Goal: Communication & Community: Answer question/provide support

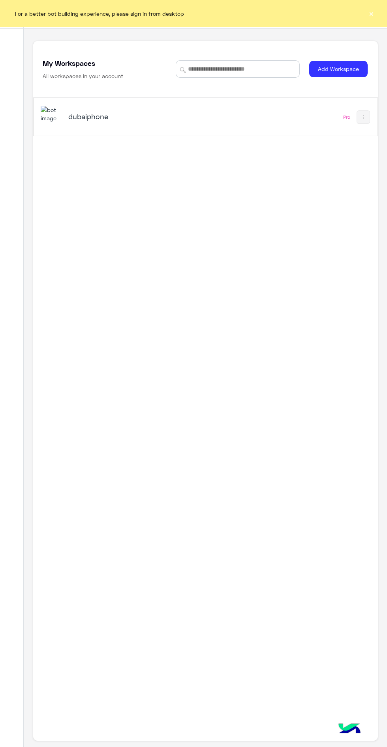
click at [371, 13] on button "×" at bounding box center [371, 13] width 8 height 8
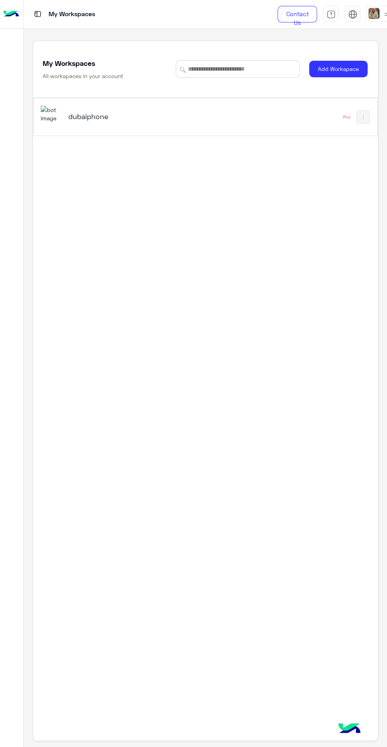
click at [89, 118] on h5 "dubaiphone" at bounding box center [127, 116] width 118 height 9
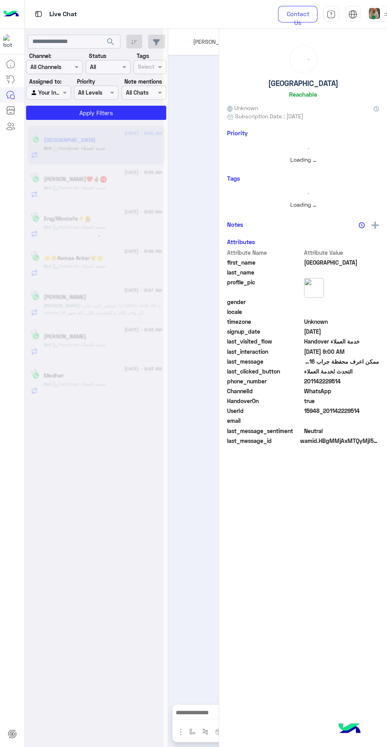
click at [369, 17] on img at bounding box center [374, 13] width 11 height 11
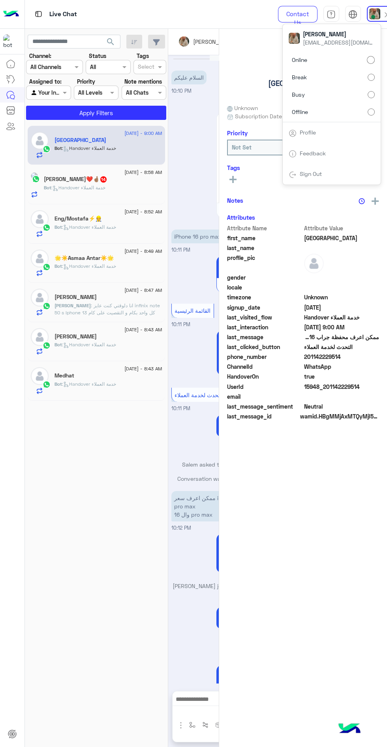
scroll to position [841, 0]
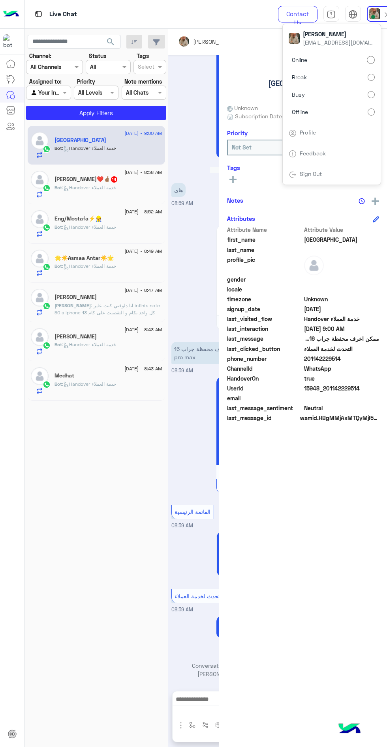
click at [320, 117] on label "Offline" at bounding box center [331, 112] width 86 height 14
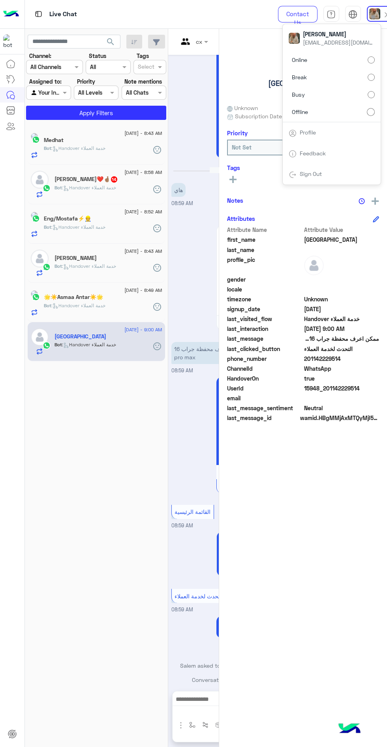
scroll to position [857, 0]
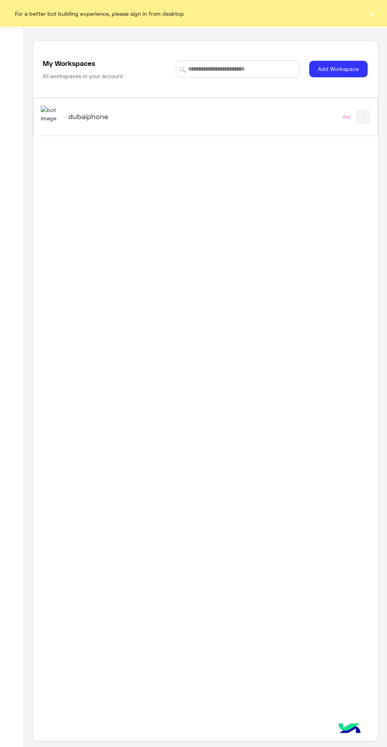
click at [92, 129] on div "dubaiphone" at bounding box center [139, 117] width 197 height 23
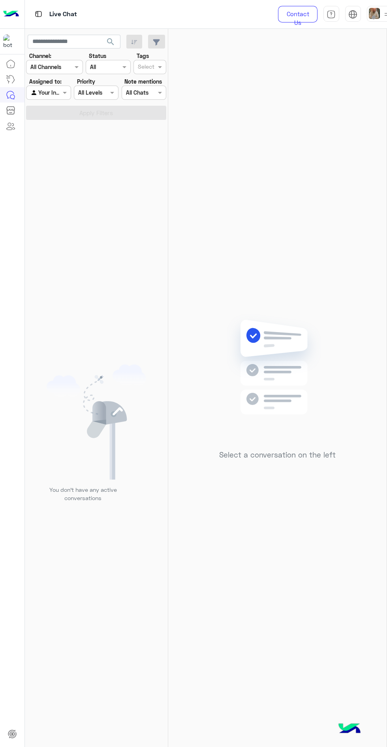
click at [373, 17] on span at bounding box center [373, 17] width 4 height 4
click at [374, 17] on span at bounding box center [373, 17] width 4 height 4
click at [340, 65] on label "Online" at bounding box center [331, 60] width 86 height 14
click at [134, 42] on icon "button" at bounding box center [134, 42] width 6 height 6
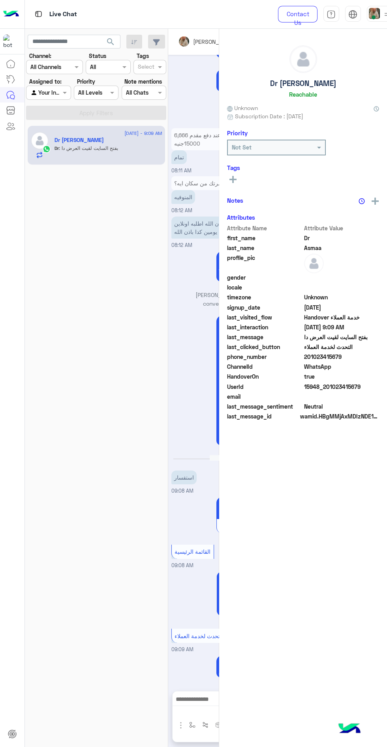
scroll to position [489, 0]
click at [196, 42] on input "text" at bounding box center [199, 41] width 43 height 8
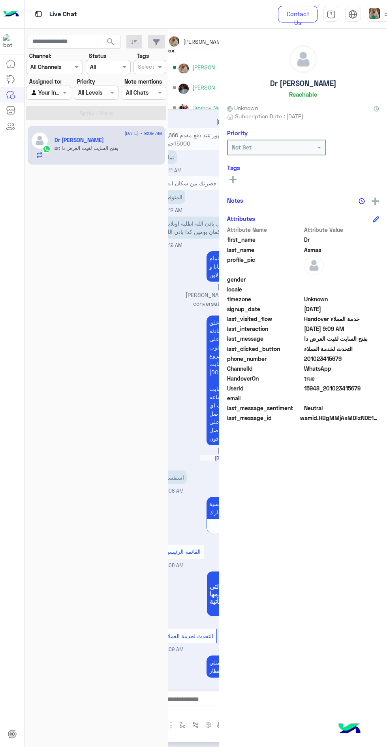
scroll to position [69, 0]
click at [373, 17] on span at bounding box center [373, 17] width 4 height 4
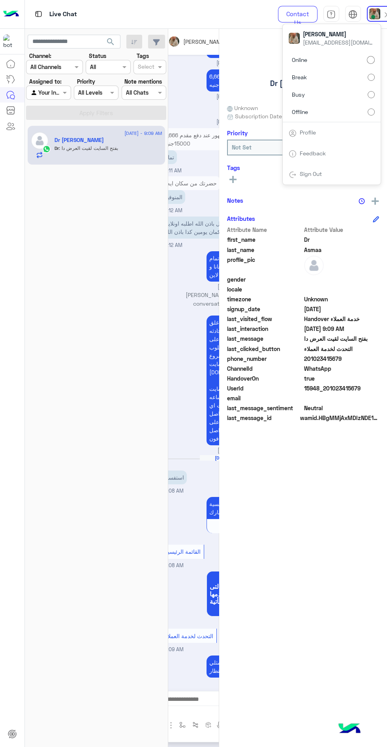
click at [192, 40] on input "text" at bounding box center [189, 41] width 43 height 8
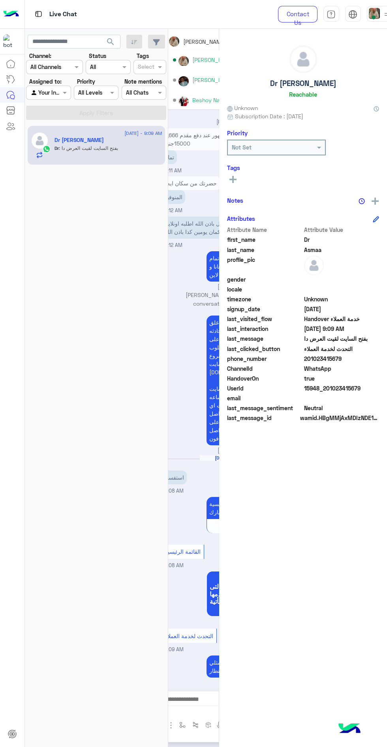
scroll to position [78, 0]
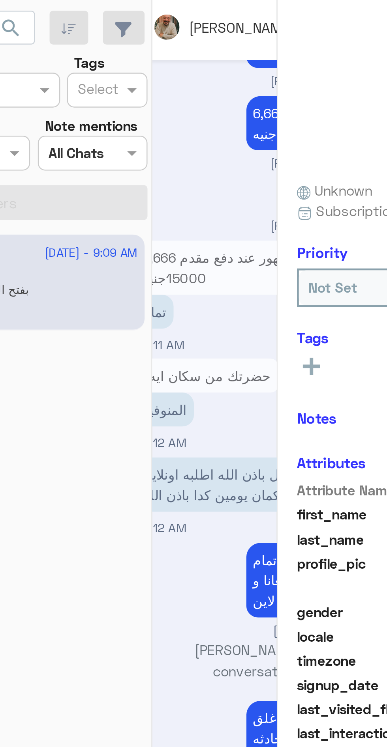
click at [195, 43] on input "text" at bounding box center [189, 41] width 43 height 8
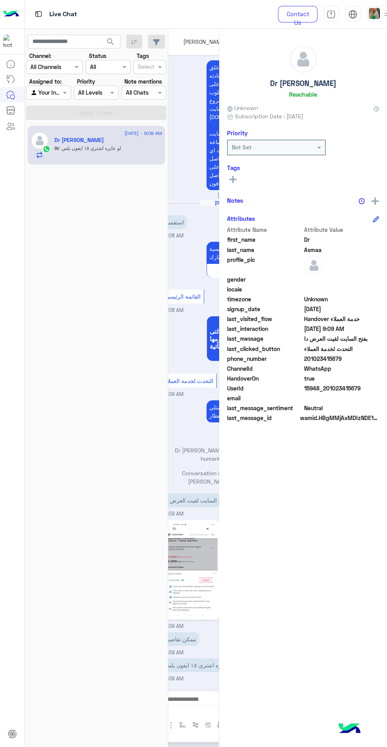
scroll to position [782, 0]
click at [376, 15] on img at bounding box center [374, 13] width 11 height 11
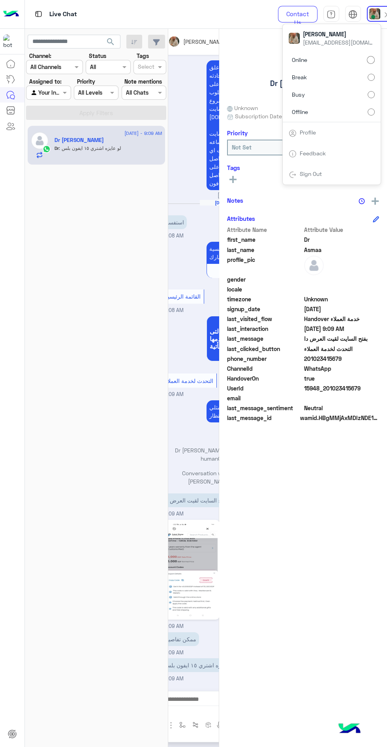
click at [342, 117] on label "Offline" at bounding box center [331, 112] width 86 height 14
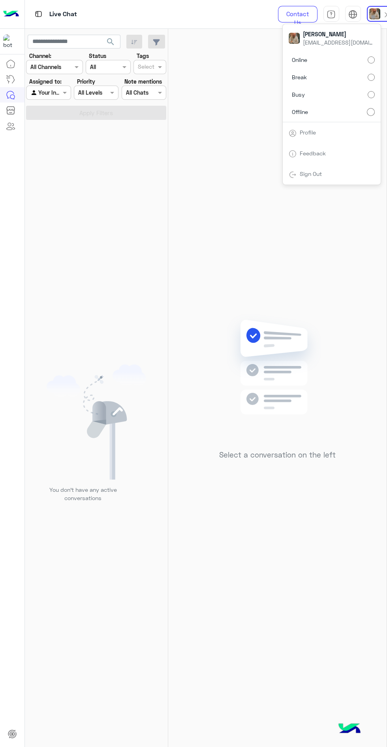
scroll to position [0, 0]
